Goal: Task Accomplishment & Management: Manage account settings

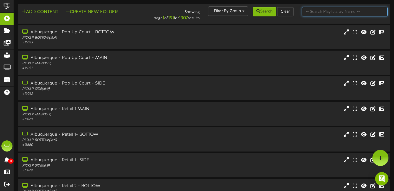
click at [330, 13] on input "text" at bounding box center [345, 11] width 86 height 9
type input "[GEOGRAPHIC_DATA]"
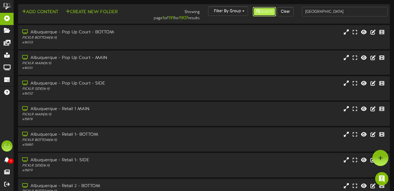
click at [266, 16] on button "Search" at bounding box center [264, 11] width 23 height 9
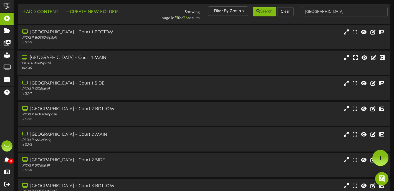
click at [143, 68] on div "# 12240" at bounding box center [95, 68] width 147 height 5
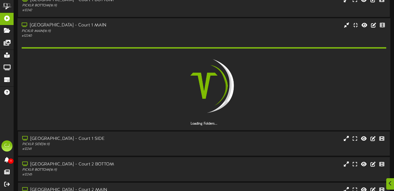
scroll to position [36, 0]
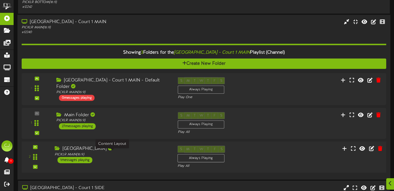
click at [133, 153] on div "PICKLR MAIN ( 16:9 )" at bounding box center [112, 154] width 114 height 5
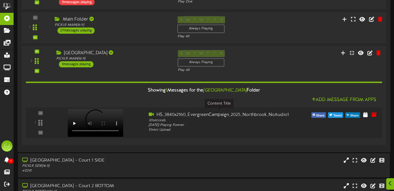
scroll to position [141, 0]
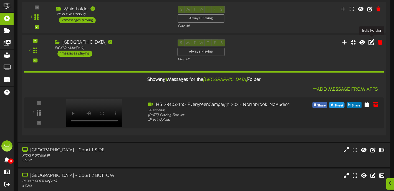
click at [370, 42] on icon at bounding box center [372, 42] width 6 height 6
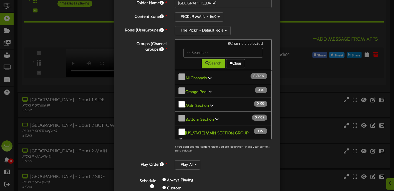
scroll to position [77, 0]
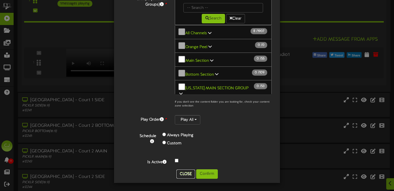
click at [188, 173] on button "Close" at bounding box center [186, 173] width 19 height 9
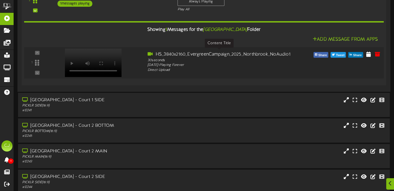
click at [162, 51] on div "HS_3840x2160_EvergreenCampaign_2025_Northbrook_NoAudio1" at bounding box center [219, 54] width 143 height 6
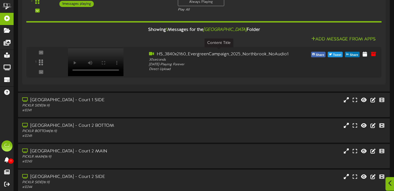
click at [389, 184] on div at bounding box center [390, 184] width 9 height 14
click at [387, 181] on div "Open Intercom Messenger" at bounding box center [382, 178] width 15 height 15
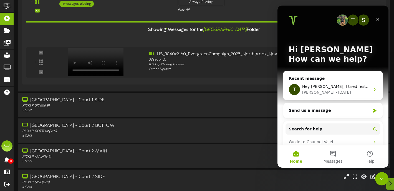
scroll to position [0, 0]
click at [348, 89] on div "[PERSON_NAME] • [DATE]" at bounding box center [337, 92] width 68 height 6
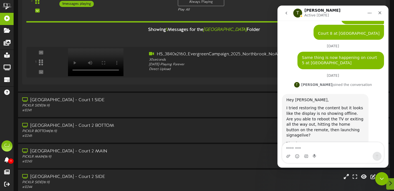
scroll to position [53, 0]
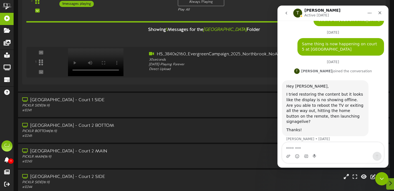
click at [306, 147] on textarea "Message…" at bounding box center [334, 146] width 102 height 9
click at [286, 15] on icon "go back" at bounding box center [286, 13] width 4 height 4
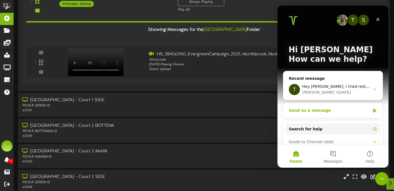
click at [319, 114] on div "Send us a message" at bounding box center [333, 110] width 99 height 15
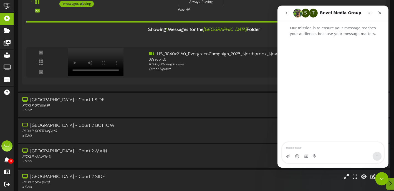
click at [296, 148] on textarea "Message…" at bounding box center [334, 146] width 102 height 9
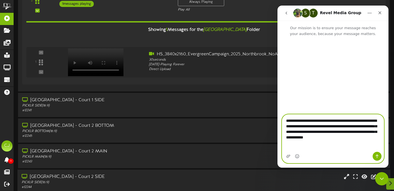
type textarea "**********"
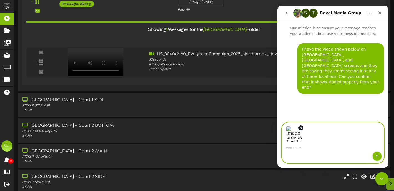
click at [378, 156] on icon "Send a message…" at bounding box center [377, 156] width 4 height 4
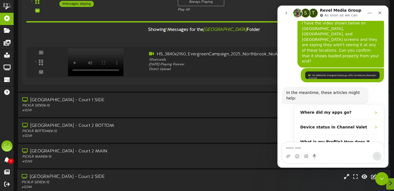
scroll to position [31, 0]
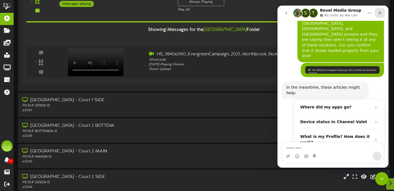
click at [381, 11] on icon "Close" at bounding box center [380, 13] width 4 height 4
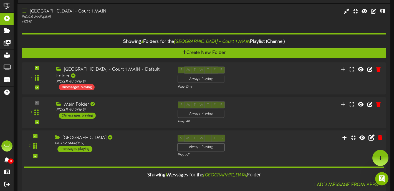
scroll to position [0, 0]
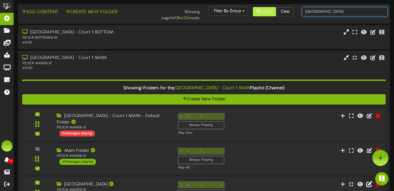
drag, startPoint x: 327, startPoint y: 13, endPoint x: 255, endPoint y: 8, distance: 71.5
click at [255, 8] on div "Add Content Create New Folder Showing page 1 of 3 for 25 results Filter By Grou…" at bounding box center [204, 13] width 376 height 15
type input "naperville"
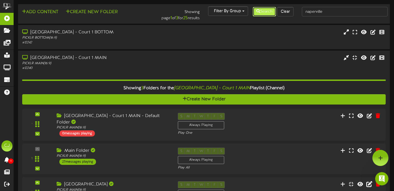
click at [271, 13] on button "Search" at bounding box center [264, 11] width 23 height 9
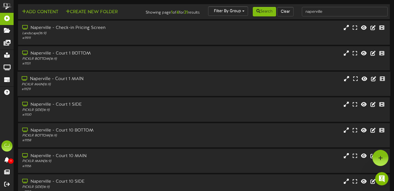
click at [126, 82] on div "Naperville - Court 1 MAIN" at bounding box center [95, 79] width 147 height 6
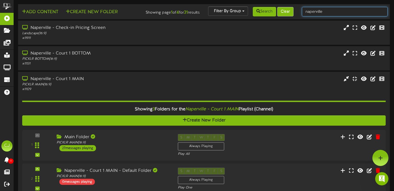
drag, startPoint x: 336, startPoint y: 13, endPoint x: 284, endPoint y: 15, distance: 51.4
click at [284, 15] on div "Add Content Create New Folder Showing page 1 of 4 for 31 results Filter By Grou…" at bounding box center [204, 11] width 376 height 11
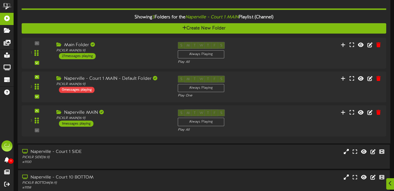
scroll to position [94, 0]
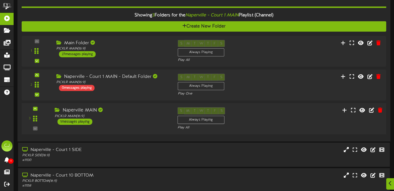
click at [254, 114] on div "S M T W T F S Always Playing Play All" at bounding box center [219, 119] width 92 height 23
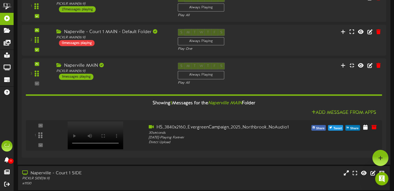
scroll to position [31, 0]
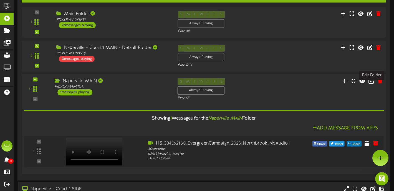
click at [373, 84] on icon at bounding box center [372, 81] width 6 height 6
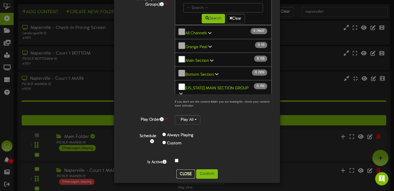
click at [183, 177] on button "Close" at bounding box center [186, 173] width 19 height 9
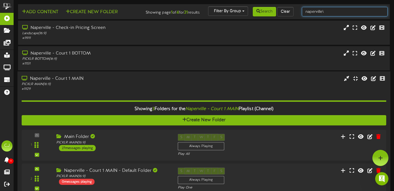
click at [340, 12] on input "naperville\" at bounding box center [345, 11] width 86 height 9
type input "n"
type input "mundelein"
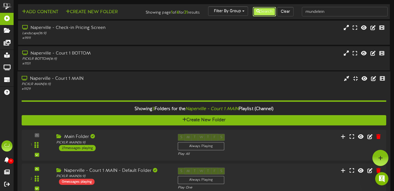
click at [270, 11] on button "Search" at bounding box center [264, 11] width 23 height 9
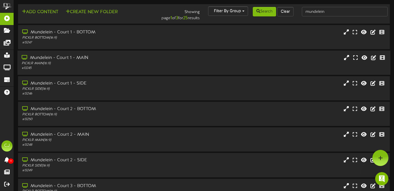
click at [106, 62] on div "PICKLR MAIN ( 16:9 )" at bounding box center [95, 63] width 147 height 5
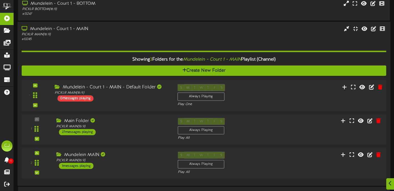
scroll to position [32, 0]
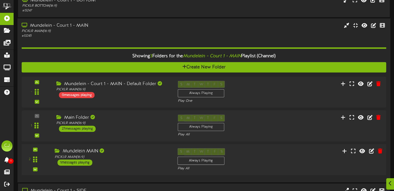
click at [127, 161] on div "Mundelein MAIN PICKLR MAIN ( 16:9 ) 1 messages playing" at bounding box center [112, 157] width 123 height 18
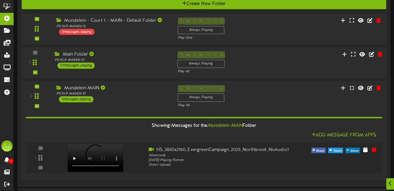
scroll to position [121, 0]
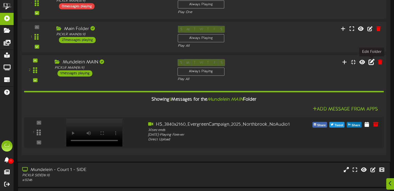
click at [370, 63] on icon at bounding box center [372, 62] width 6 height 6
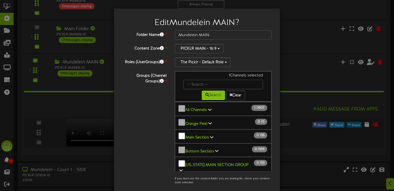
drag, startPoint x: 209, startPoint y: 108, endPoint x: 224, endPoint y: 128, distance: 25.4
click at [209, 108] on icon at bounding box center [209, 110] width 3 height 4
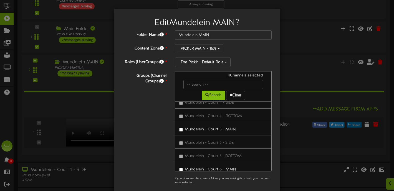
scroll to position [8101, 0]
click at [183, 129] on label "Mundelein - Court 5 - MAIN" at bounding box center [207, 128] width 57 height 8
click at [183, 167] on label "Mundelein - Court 6 - MAIN" at bounding box center [207, 168] width 57 height 8
click at [181, 144] on label "Mundelein - Court 8 - MAIN" at bounding box center [207, 143] width 57 height 8
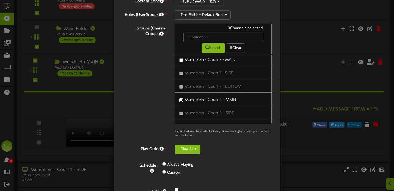
scroll to position [77, 0]
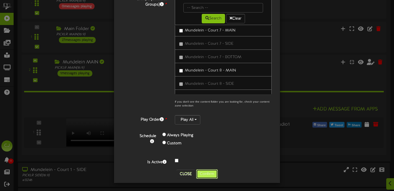
click at [202, 175] on button "Confirm" at bounding box center [207, 173] width 22 height 9
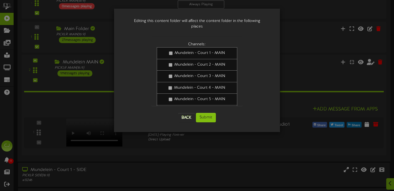
scroll to position [0, 0]
click at [209, 113] on button "Submit" at bounding box center [206, 117] width 20 height 9
